Goal: Task Accomplishment & Management: Use online tool/utility

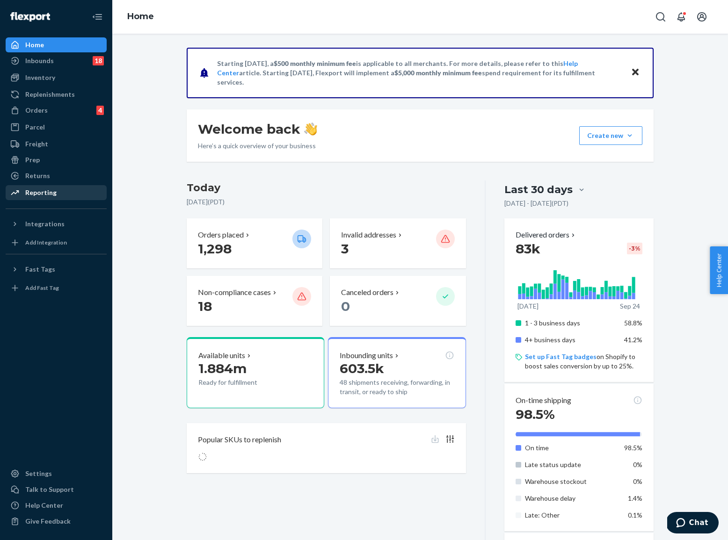
click at [36, 194] on div "Reporting" at bounding box center [40, 192] width 31 height 9
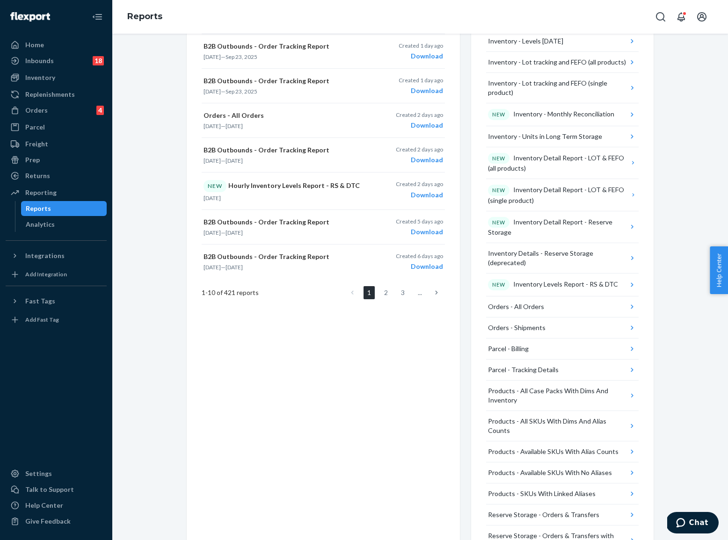
scroll to position [361, 0]
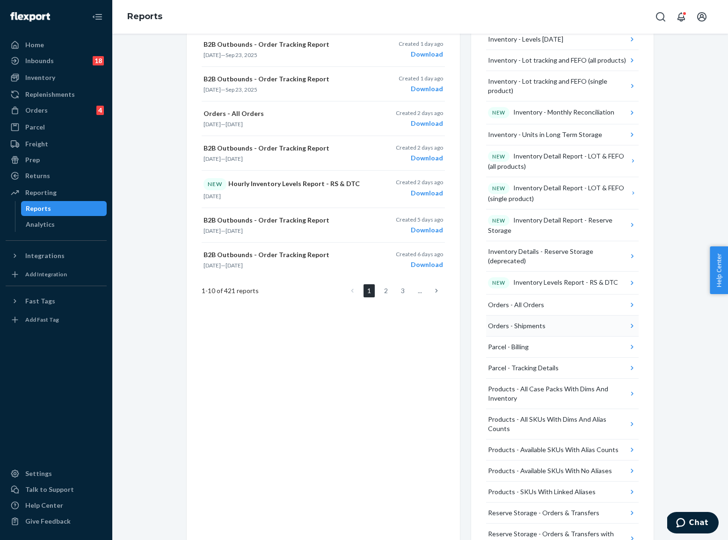
click at [521, 321] on div "Orders - Shipments" at bounding box center [517, 325] width 58 height 9
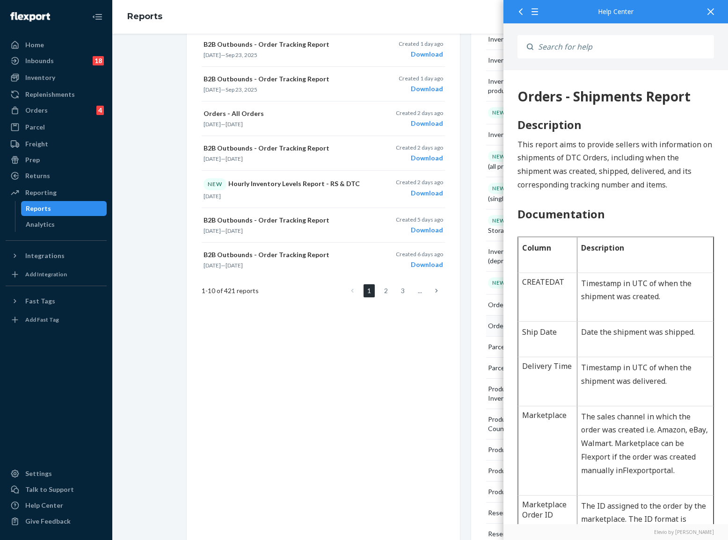
scroll to position [0, 0]
click at [454, 350] on div "Create a New Report Which report would you like to see? Select report type Crea…" at bounding box center [323, 177] width 273 height 868
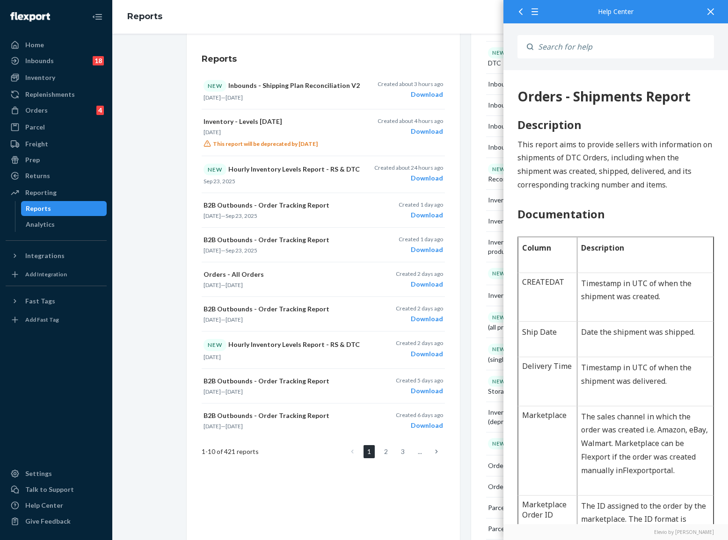
scroll to position [145, 0]
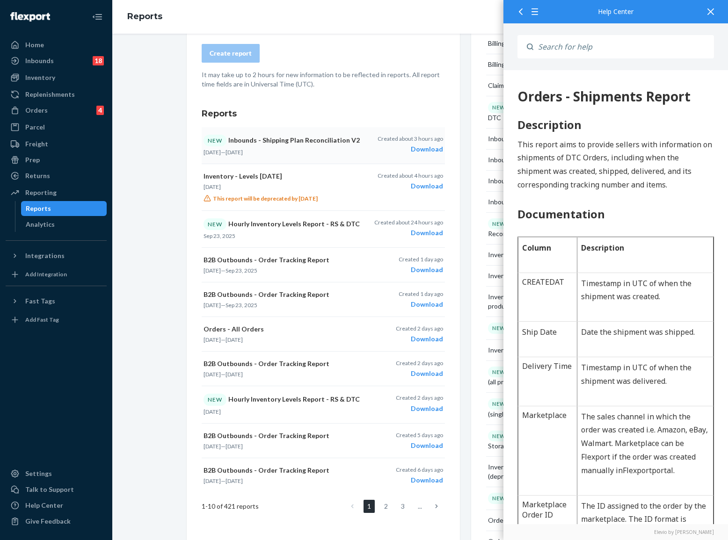
click at [262, 141] on p "NEW Inbounds - Shipping Plan Reconciliation V2" at bounding box center [282, 141] width 158 height 12
